Goal: Task Accomplishment & Management: Complete application form

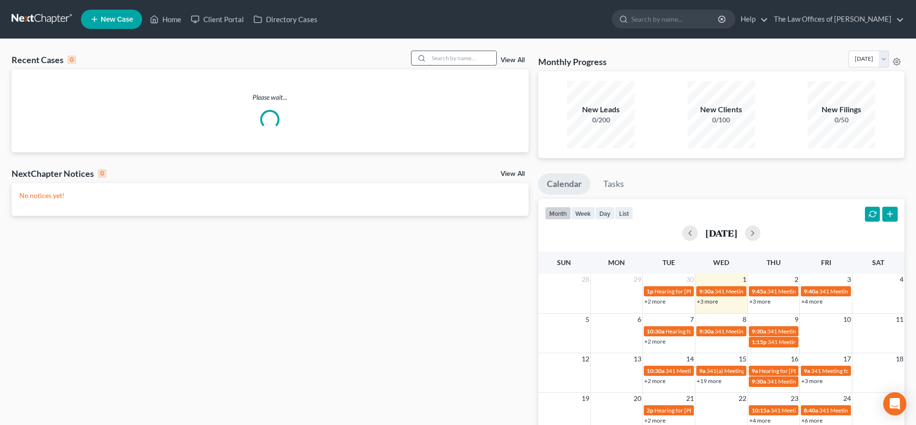
click at [442, 53] on input "search" at bounding box center [462, 58] width 67 height 14
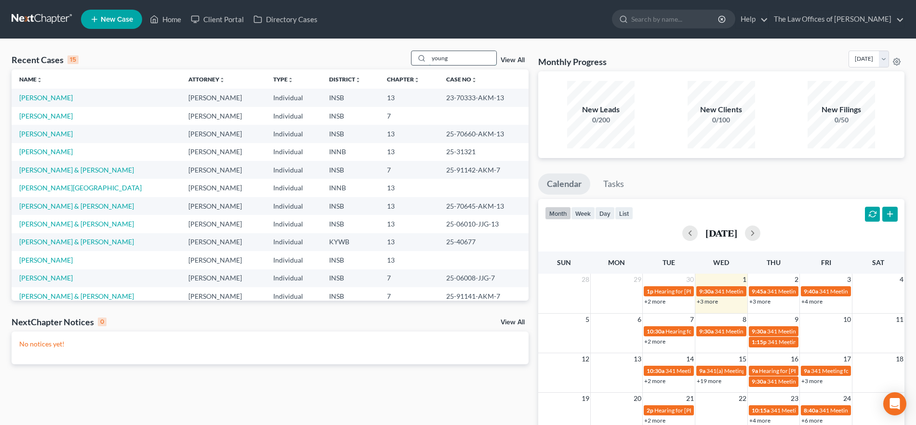
type input "young"
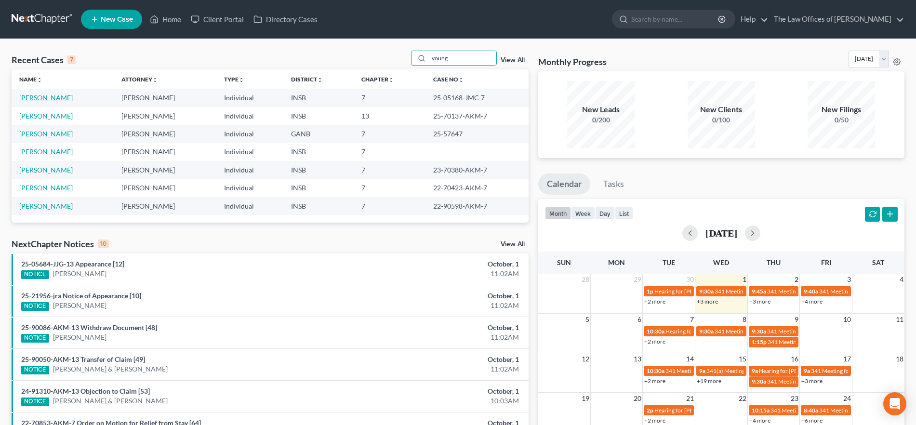
click at [62, 98] on link "[PERSON_NAME]" at bounding box center [45, 97] width 53 height 8
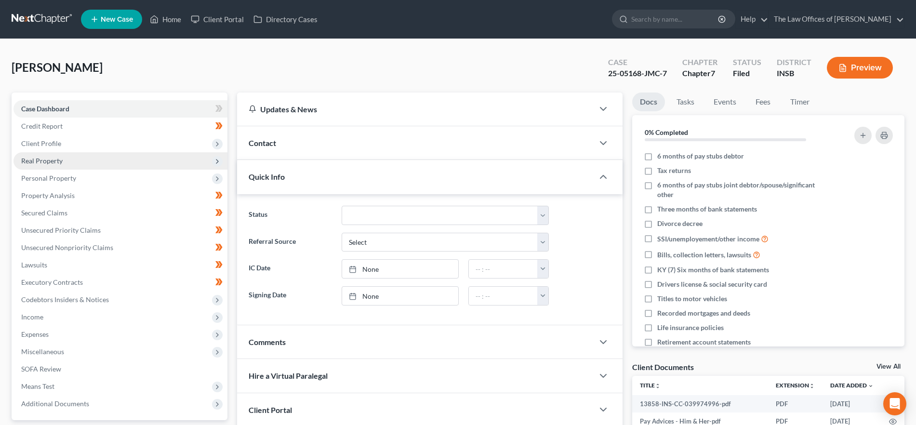
click at [60, 163] on span "Real Property" at bounding box center [41, 161] width 41 height 8
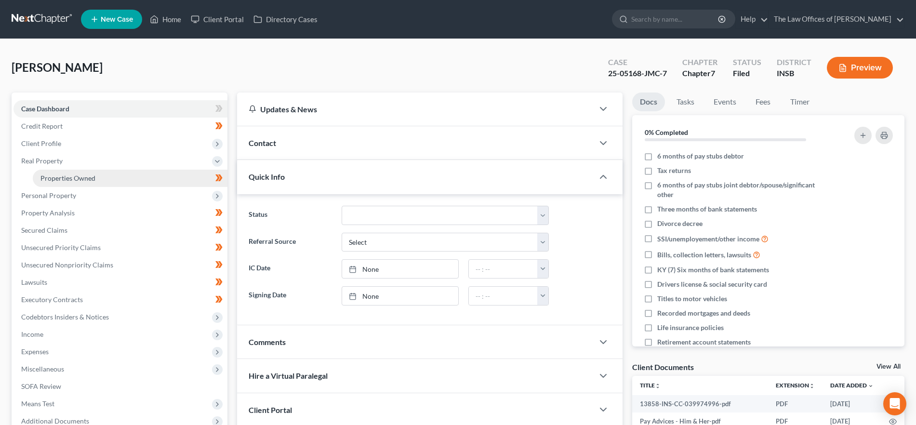
click at [59, 176] on span "Properties Owned" at bounding box center [67, 178] width 55 height 8
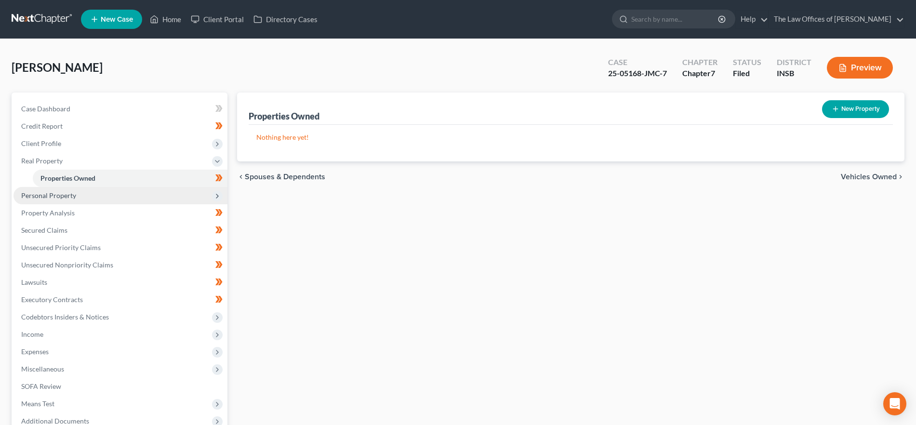
click at [57, 196] on span "Personal Property" at bounding box center [48, 195] width 55 height 8
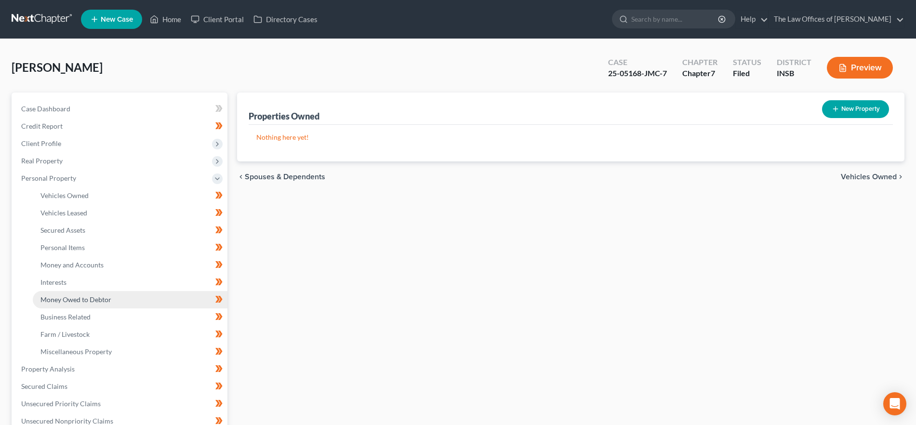
click at [80, 299] on span "Money Owed to Debtor" at bounding box center [75, 299] width 71 height 8
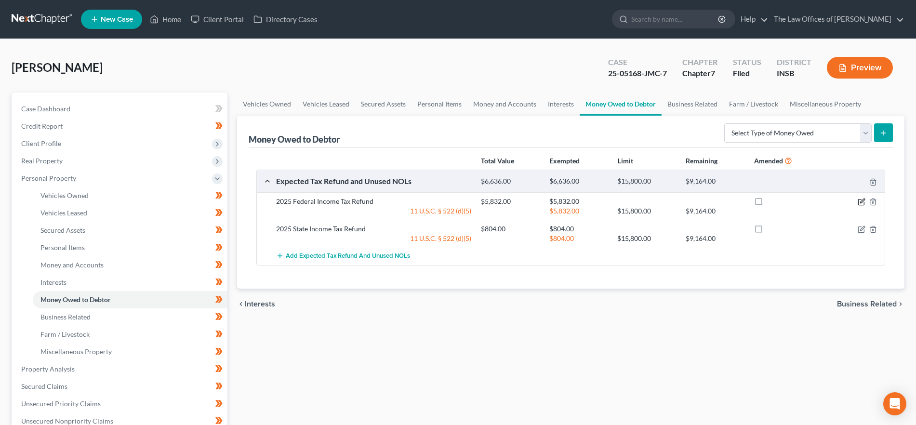
click at [861, 202] on icon "button" at bounding box center [862, 202] width 8 height 8
select select "0"
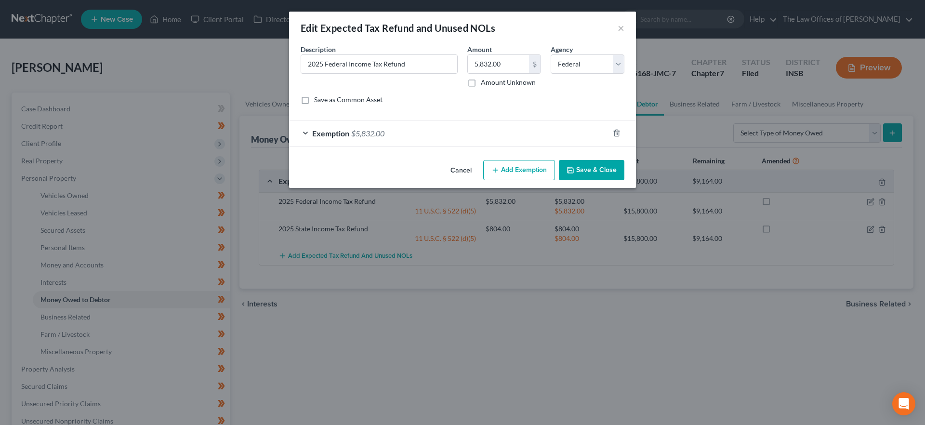
click at [358, 125] on div "Exemption $5,832.00" at bounding box center [449, 133] width 320 height 26
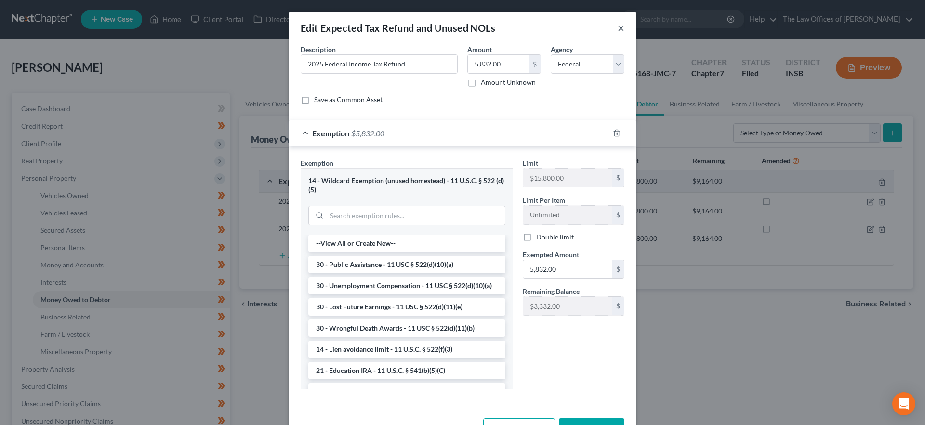
click at [618, 27] on button "×" at bounding box center [621, 28] width 7 height 12
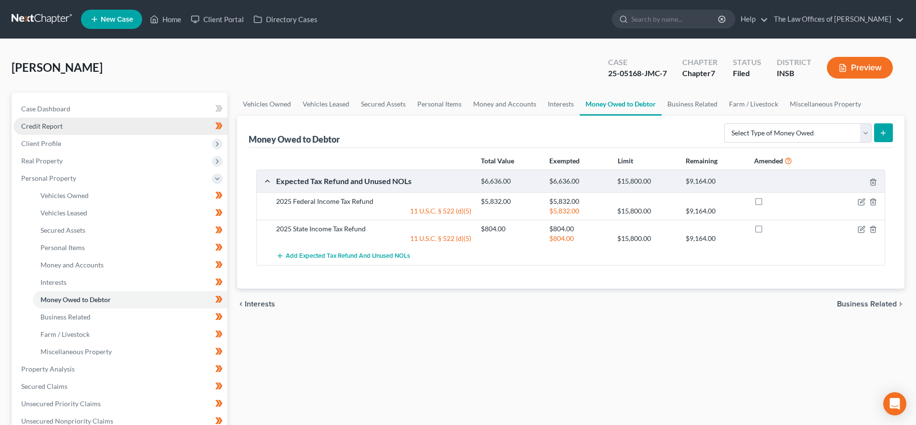
click at [122, 123] on link "Credit Report" at bounding box center [120, 126] width 214 height 17
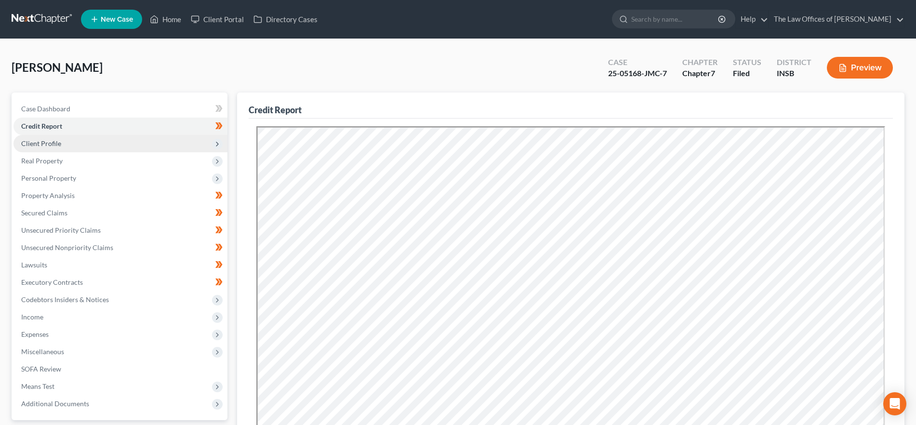
click at [114, 145] on span "Client Profile" at bounding box center [120, 143] width 214 height 17
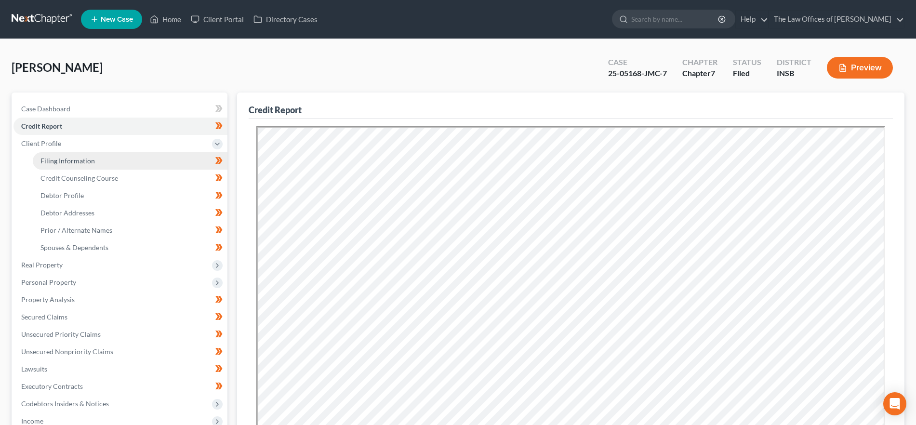
click at [111, 161] on link "Filing Information" at bounding box center [130, 160] width 195 height 17
select select "1"
select select "0"
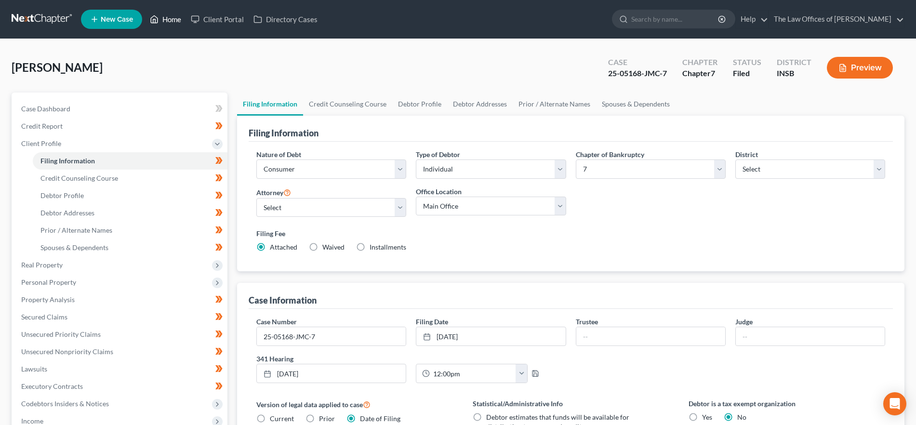
click at [170, 21] on link "Home" at bounding box center [165, 19] width 41 height 17
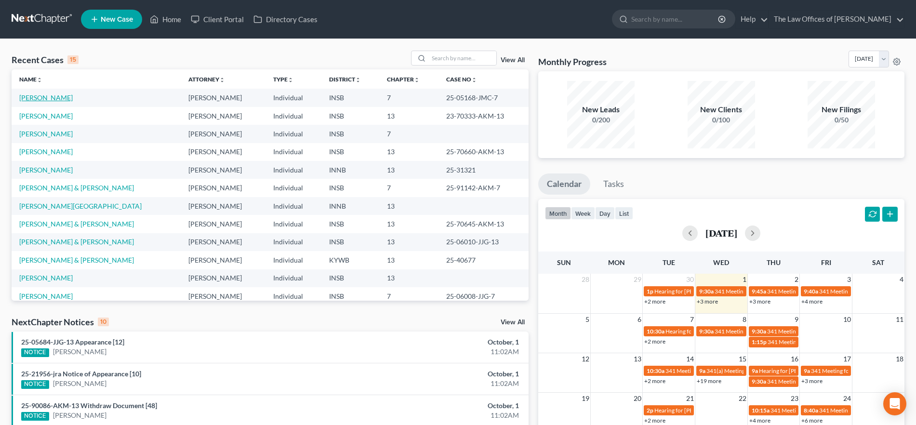
click at [52, 95] on link "[PERSON_NAME]" at bounding box center [45, 97] width 53 height 8
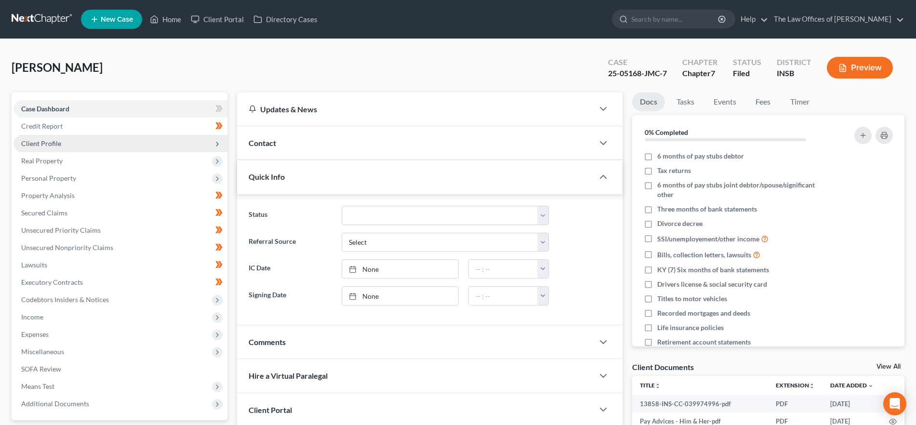
click at [78, 147] on span "Client Profile" at bounding box center [120, 143] width 214 height 17
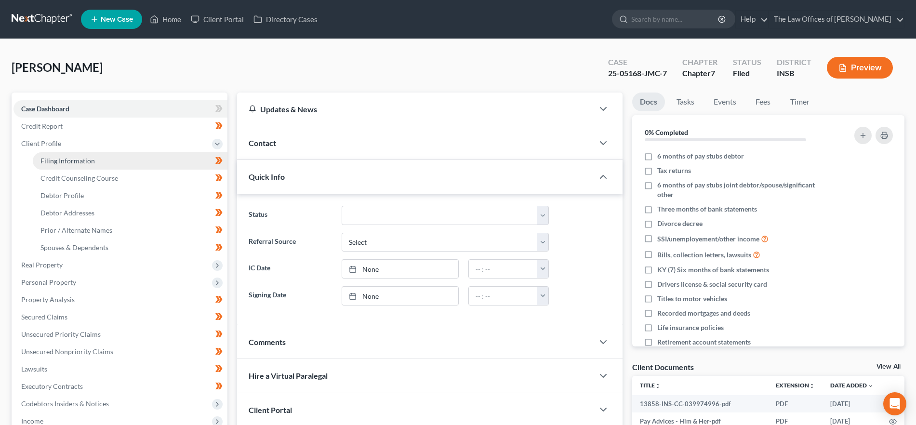
click at [73, 161] on span "Filing Information" at bounding box center [67, 161] width 54 height 8
select select "1"
select select "0"
select select "28"
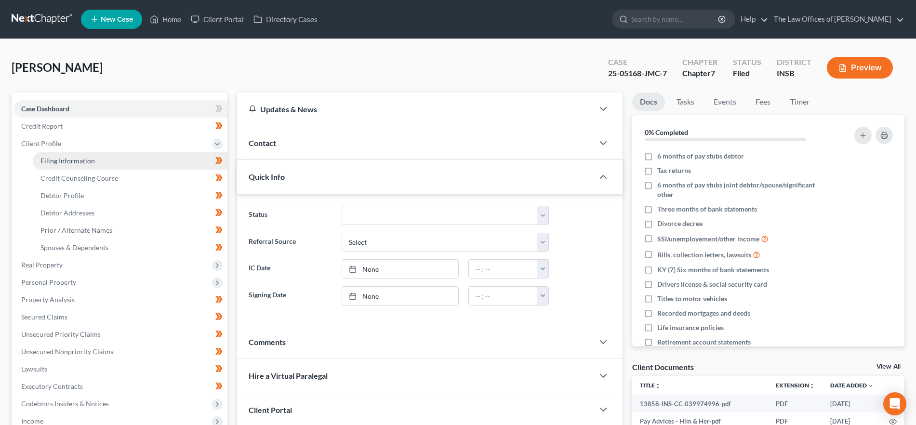
select select "0"
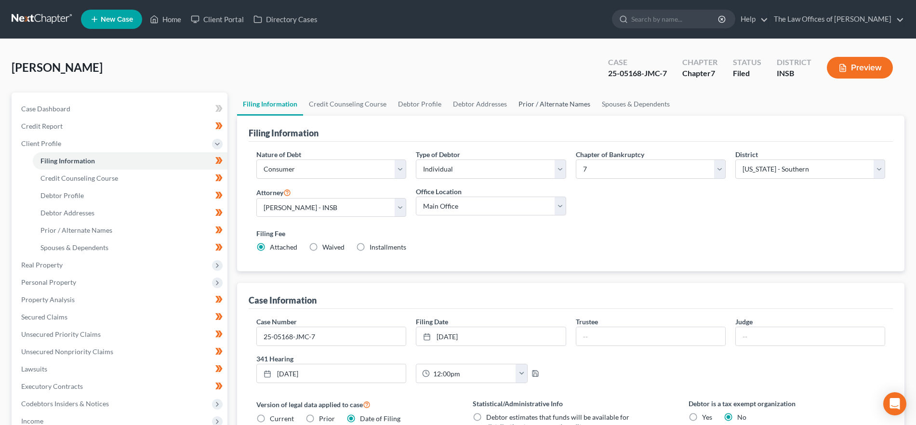
click at [567, 97] on link "Prior / Alternate Names" at bounding box center [554, 104] width 83 height 23
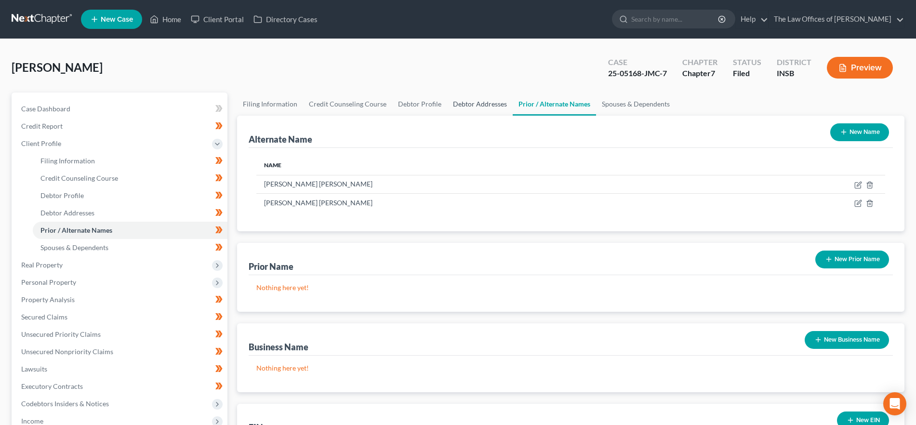
click at [484, 100] on link "Debtor Addresses" at bounding box center [480, 104] width 66 height 23
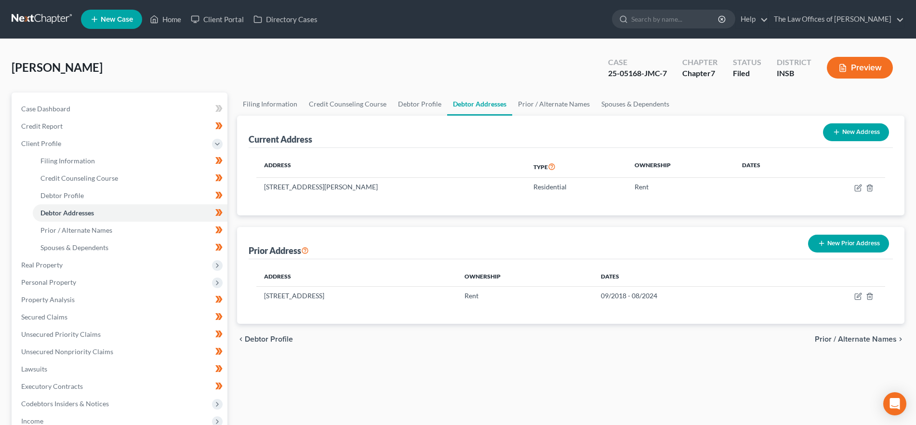
click at [480, 378] on div "Filing Information Credit Counseling Course Debtor Profile Debtor Addresses Pri…" at bounding box center [570, 336] width 677 height 487
click at [175, 19] on link "Home" at bounding box center [165, 19] width 41 height 17
